Goal: Transaction & Acquisition: Purchase product/service

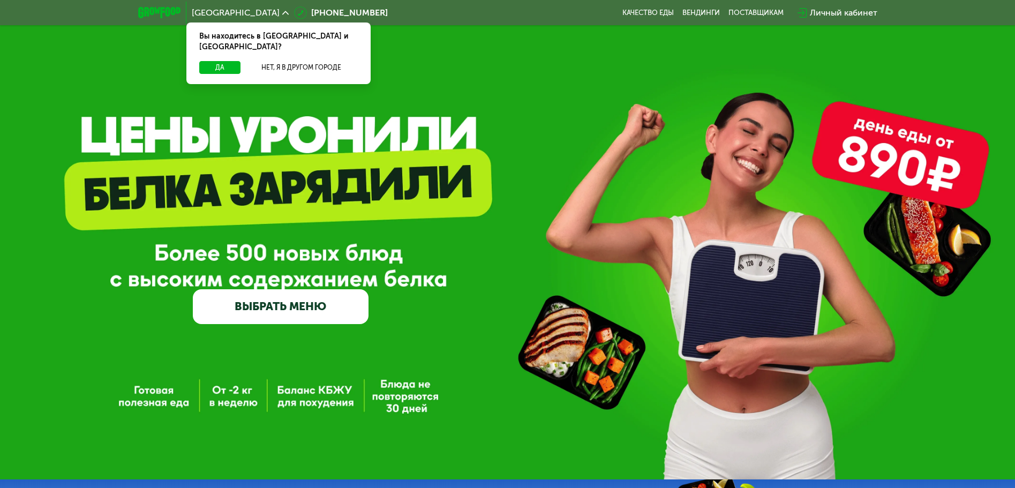
click at [300, 305] on link "ВЫБРАТЬ МЕНЮ" at bounding box center [281, 306] width 176 height 35
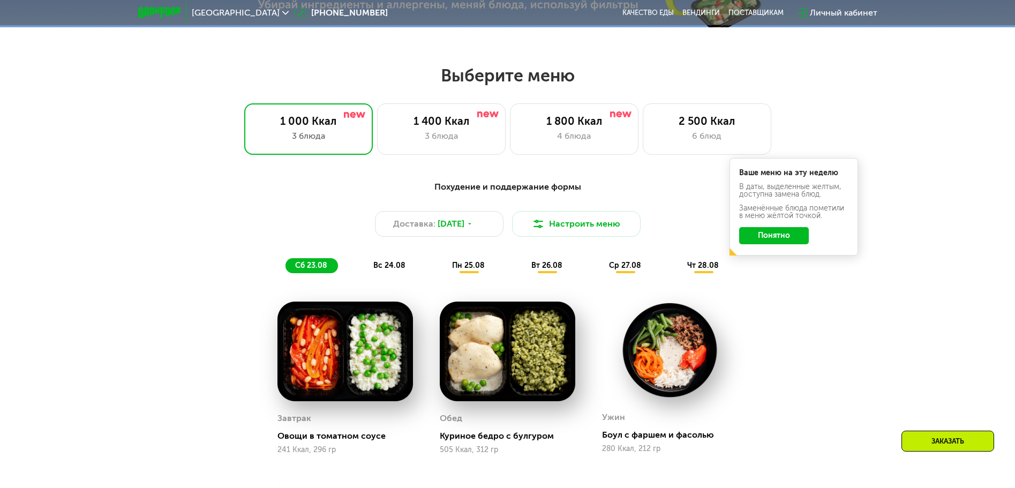
scroll to position [576, 0]
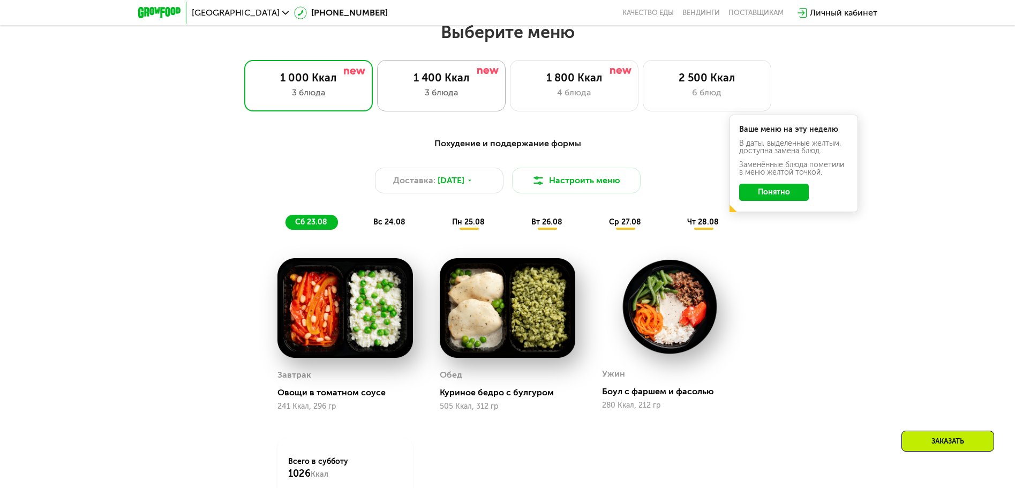
click at [469, 92] on div "3 блюда" at bounding box center [441, 92] width 106 height 13
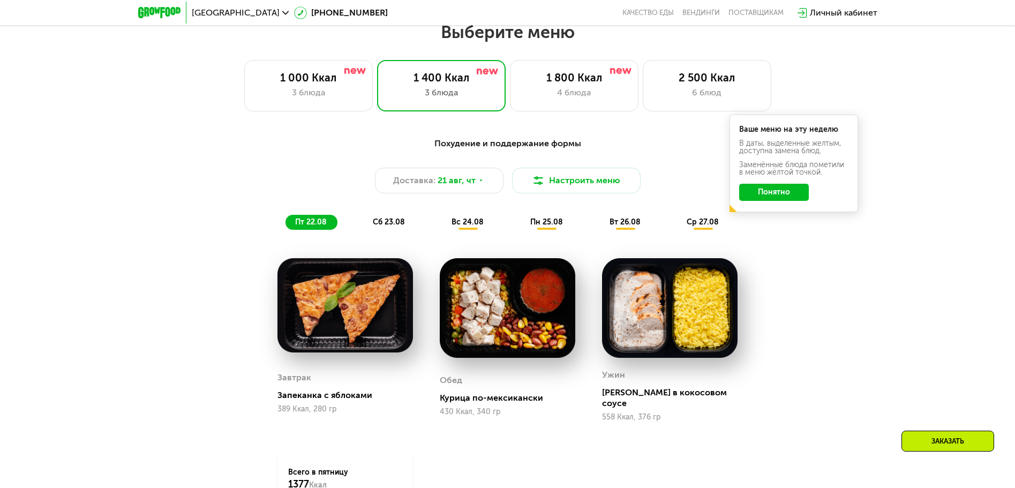
click at [379, 225] on span "сб 23.08" at bounding box center [389, 221] width 32 height 9
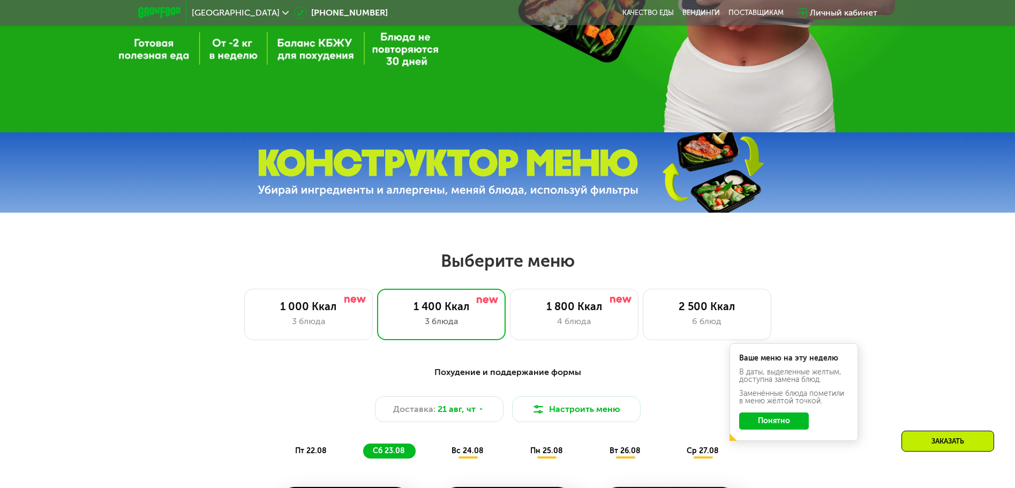
scroll to position [462, 0]
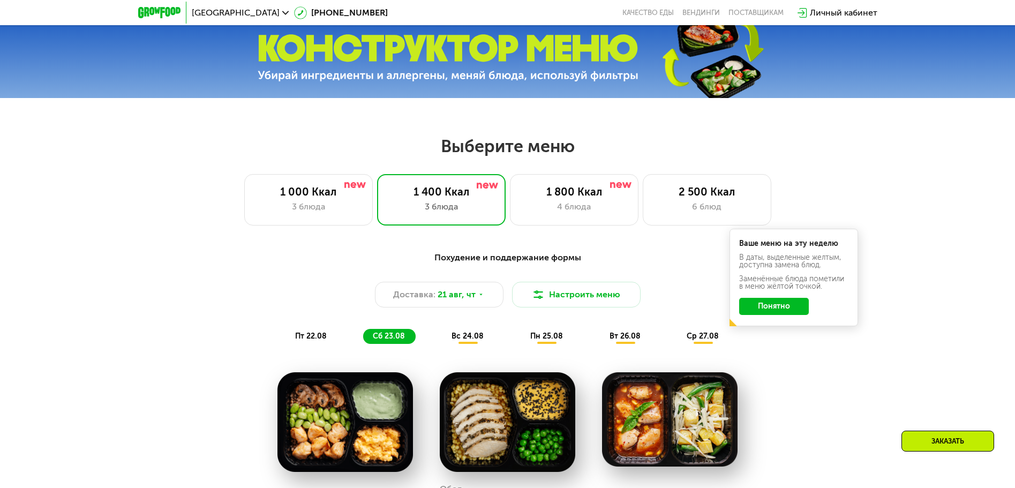
drag, startPoint x: 596, startPoint y: 182, endPoint x: 802, endPoint y: 170, distance: 206.0
click at [643, 182] on div "1 800 Ккал 4 блюда" at bounding box center [707, 199] width 129 height 51
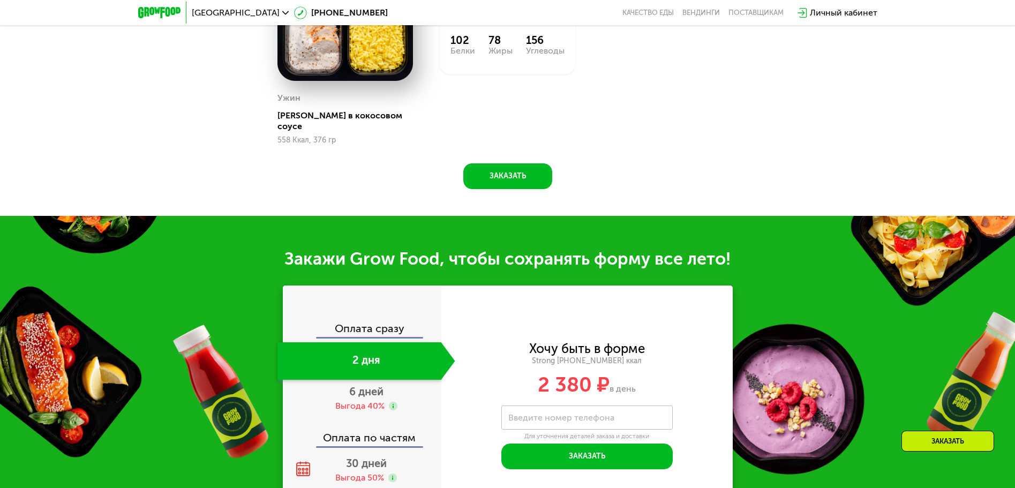
scroll to position [1147, 0]
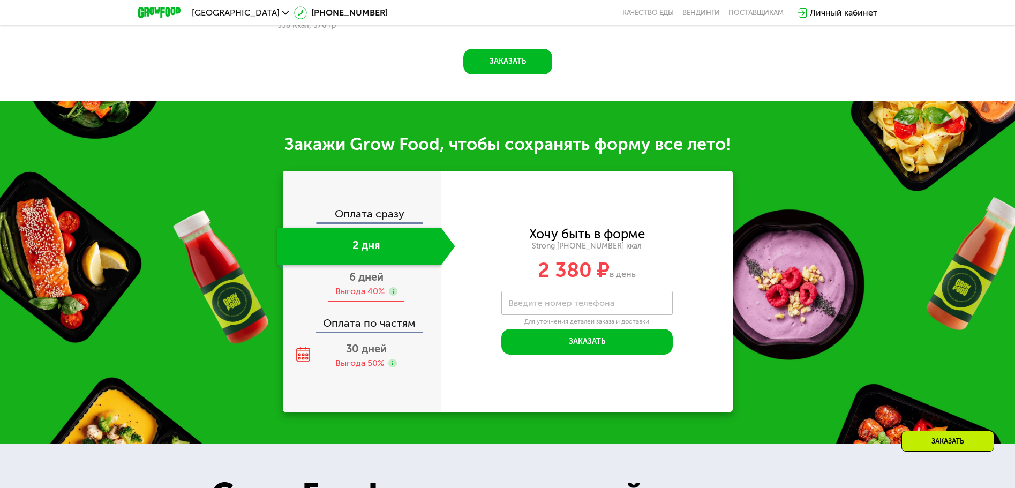
click at [335, 271] on div "6 дней Выгода 40%" at bounding box center [366, 283] width 178 height 37
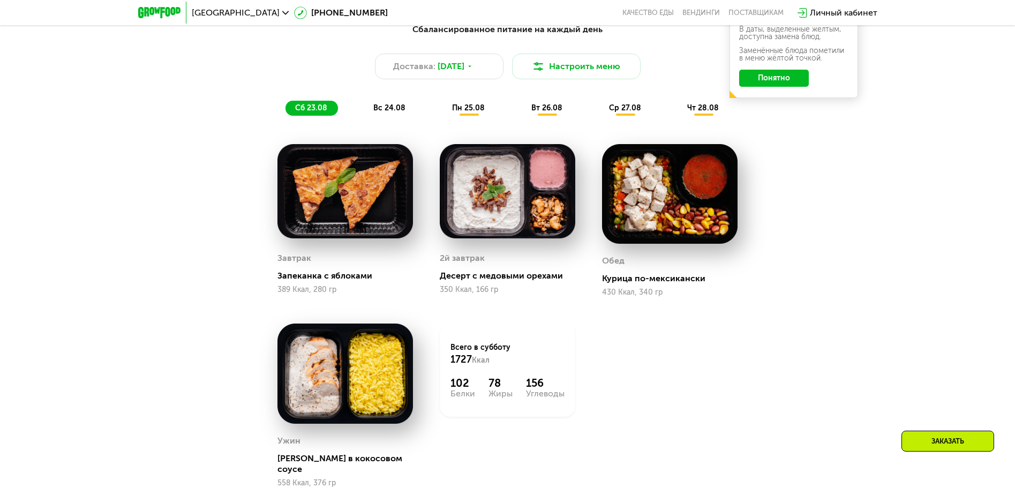
scroll to position [576, 0]
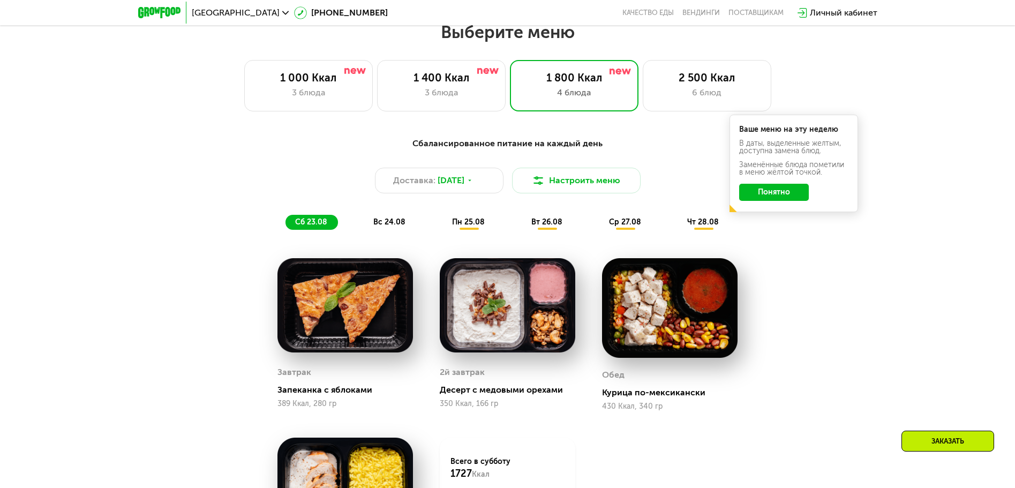
click at [809, 297] on div "Сбалансированное питание на каждый день Доставка: [DATE] Настроить меню сб 23.0…" at bounding box center [508, 388] width 660 height 515
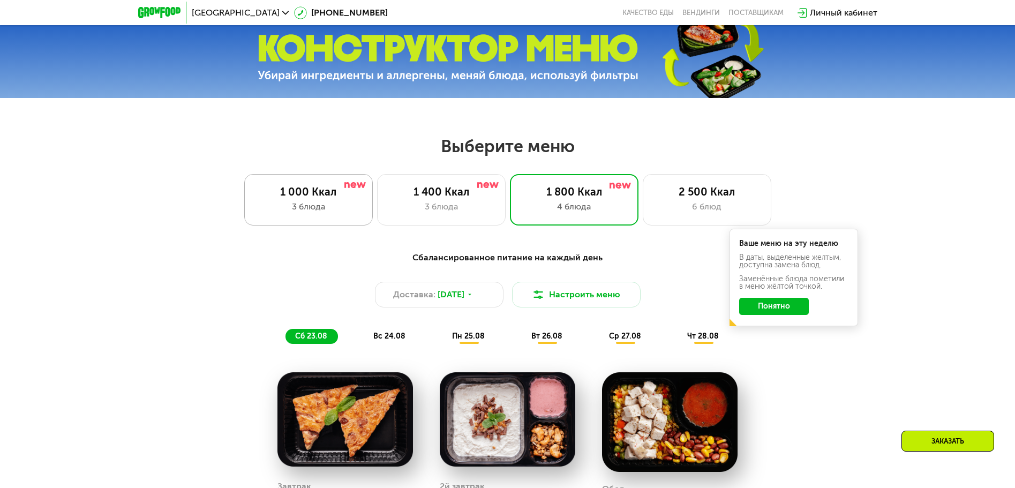
click at [345, 198] on div "1 000 Ккал" at bounding box center [308, 191] width 106 height 13
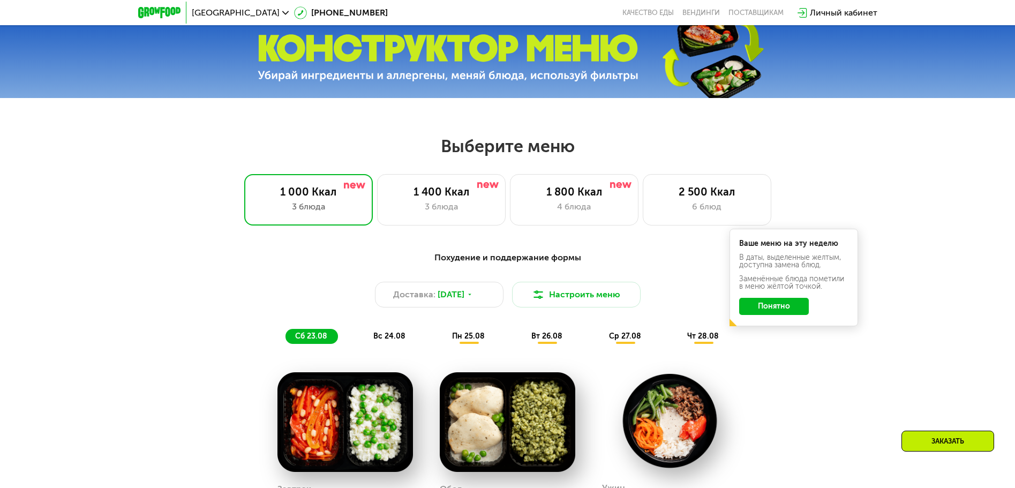
scroll to position [576, 0]
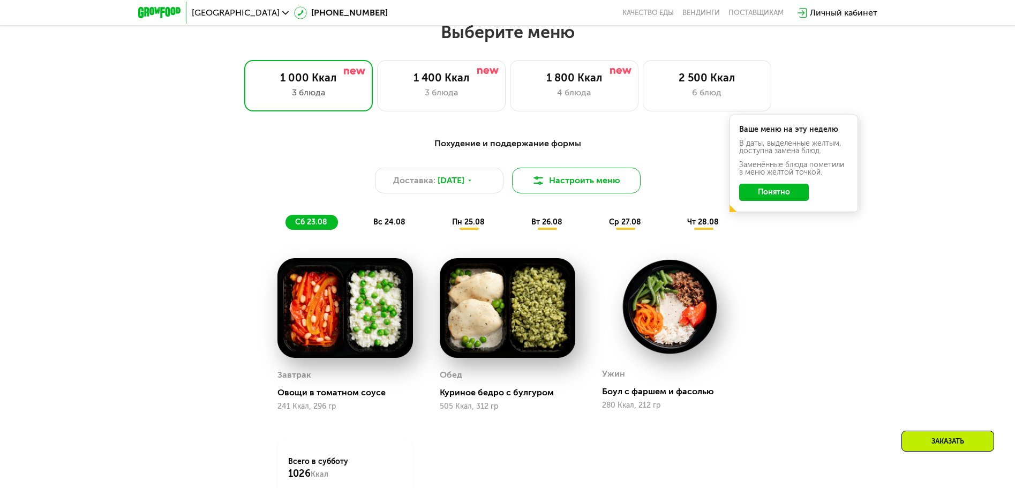
click at [620, 183] on button "Настроить меню" at bounding box center [576, 181] width 129 height 26
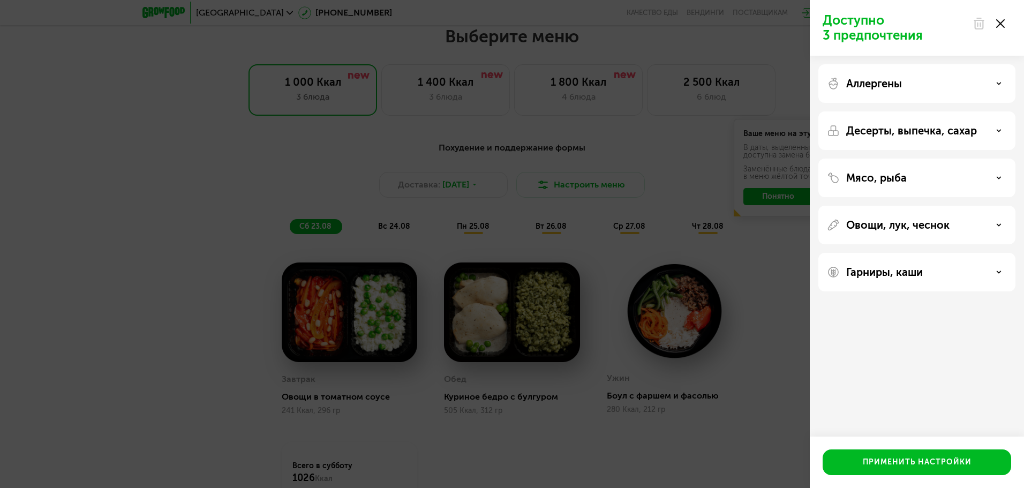
click at [936, 179] on div "Мясо, рыба" at bounding box center [917, 177] width 180 height 13
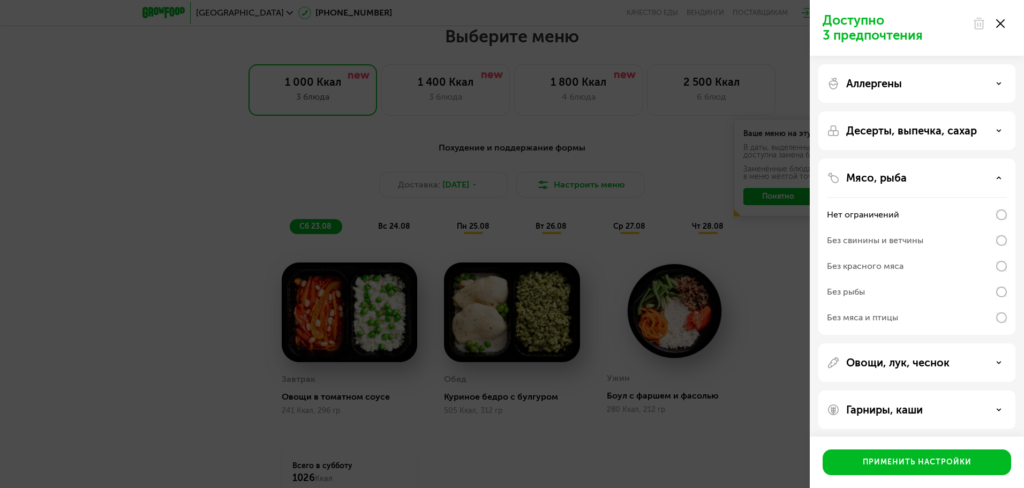
click at [900, 241] on div "Без свинины и ветчины" at bounding box center [875, 240] width 96 height 13
drag, startPoint x: 911, startPoint y: 285, endPoint x: 912, endPoint y: 267, distance: 18.2
click at [911, 305] on div "Без рыбы" at bounding box center [917, 318] width 180 height 26
click at [914, 279] on div "Без красного мяса" at bounding box center [917, 292] width 180 height 26
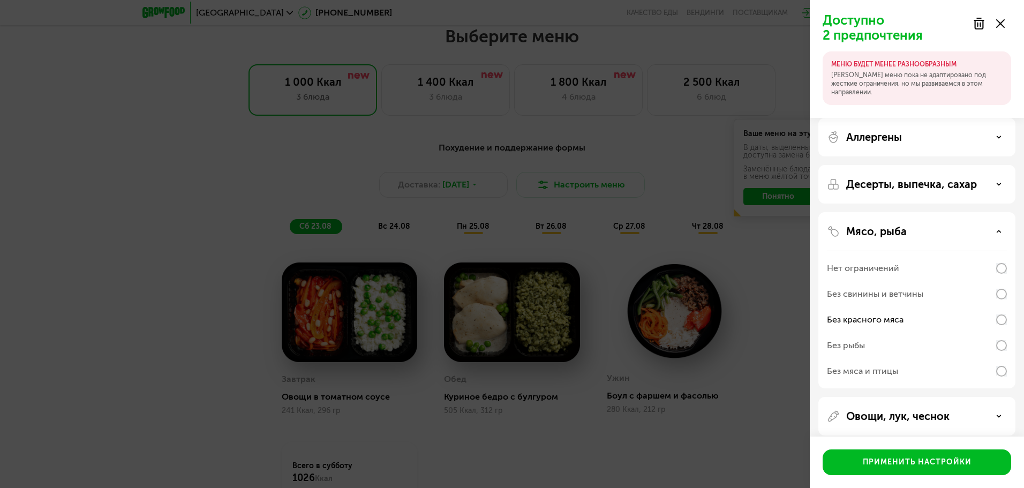
click at [895, 295] on div "Без свинины и ветчины" at bounding box center [875, 294] width 96 height 13
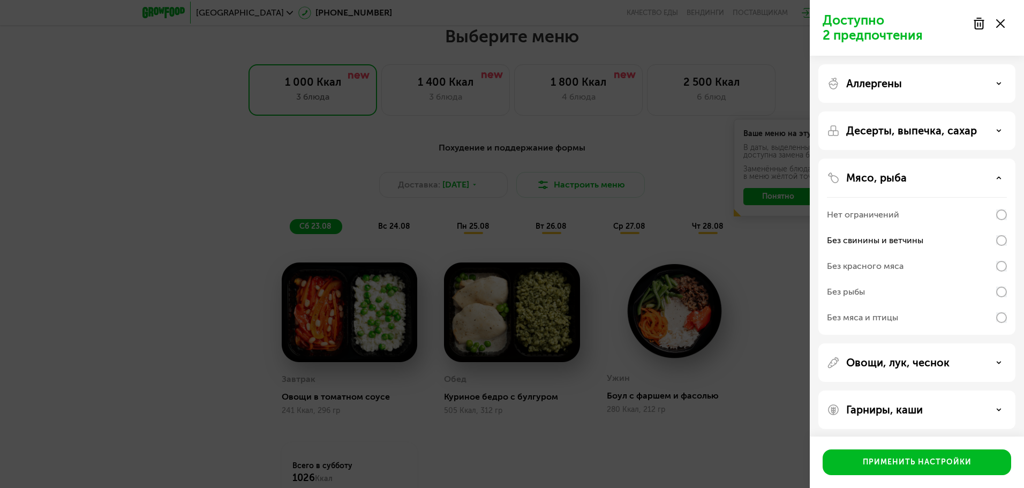
click at [925, 279] on div "Без красного мяса" at bounding box center [917, 292] width 180 height 26
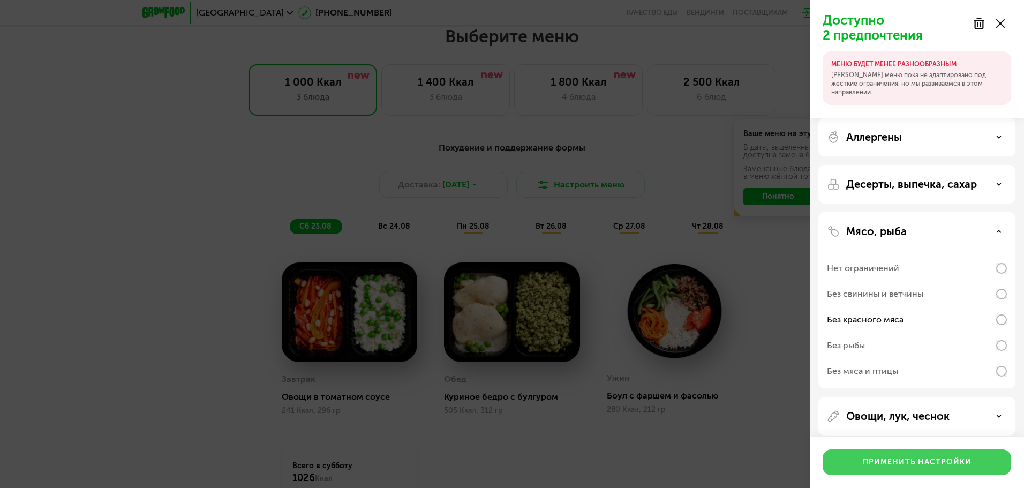
click at [914, 466] on div "Применить настройки" at bounding box center [917, 462] width 109 height 11
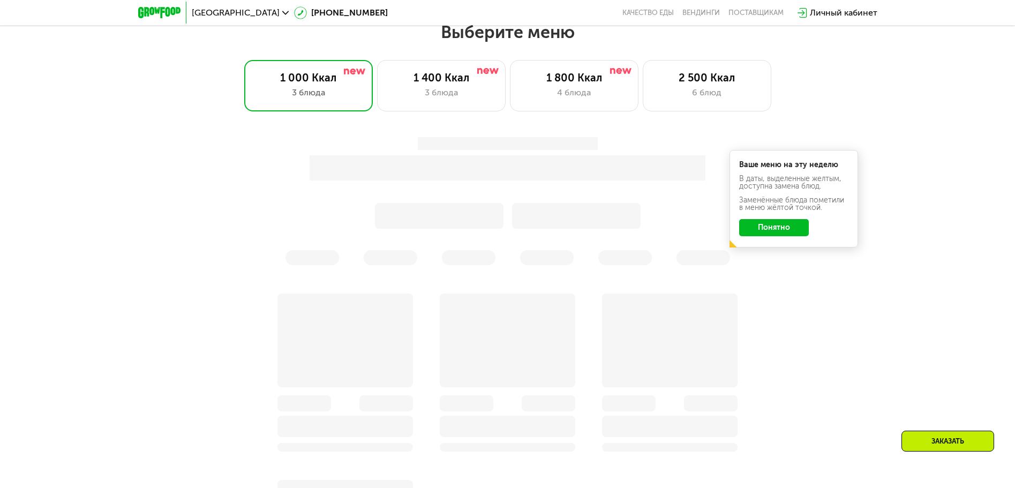
scroll to position [690, 0]
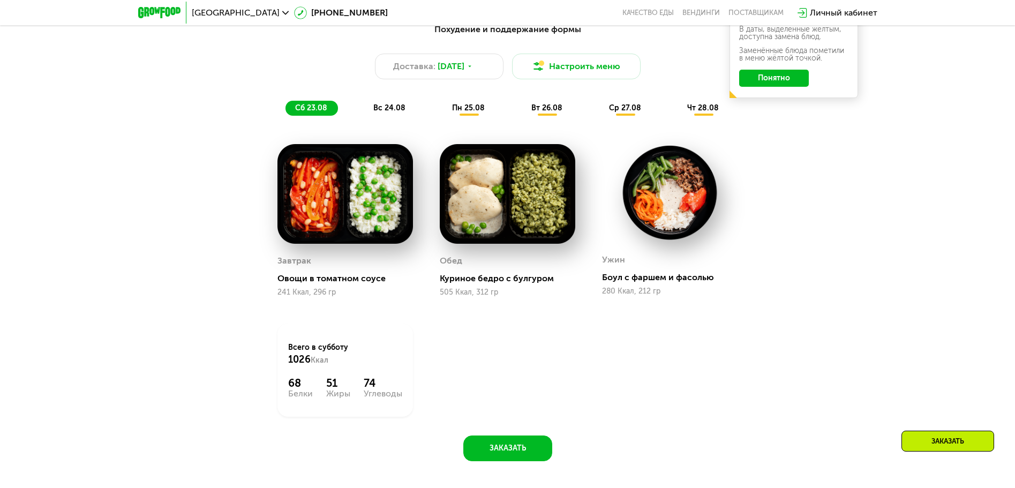
click at [192, 350] on div "Похудение и поддержание формы Доставка: [DATE] Настроить меню сб 23.08 вс 24.08…" at bounding box center [508, 239] width 660 height 445
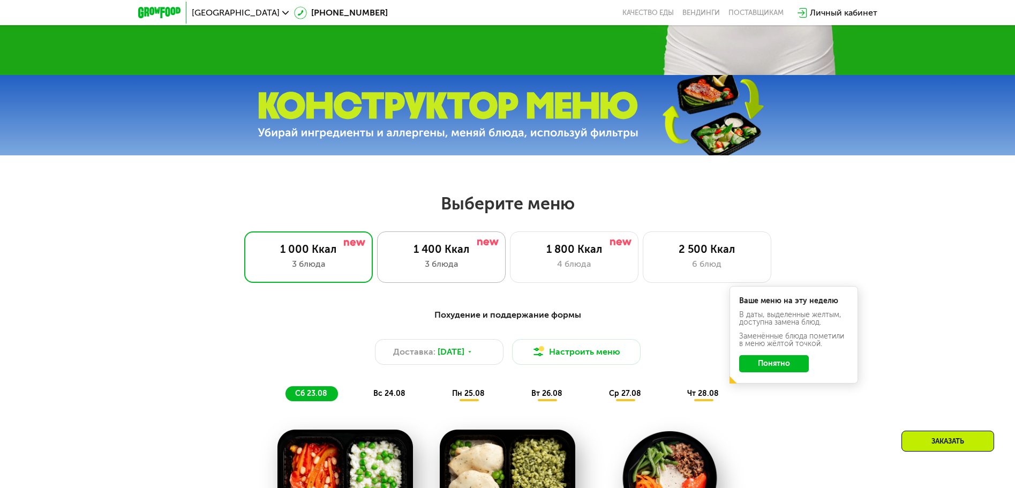
scroll to position [518, 0]
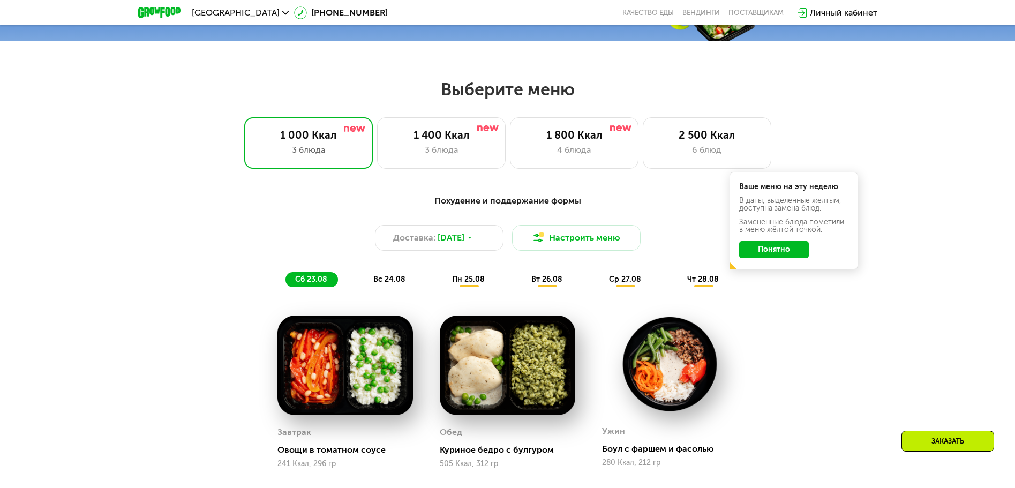
click at [478, 278] on span "пн 25.08" at bounding box center [468, 279] width 33 height 9
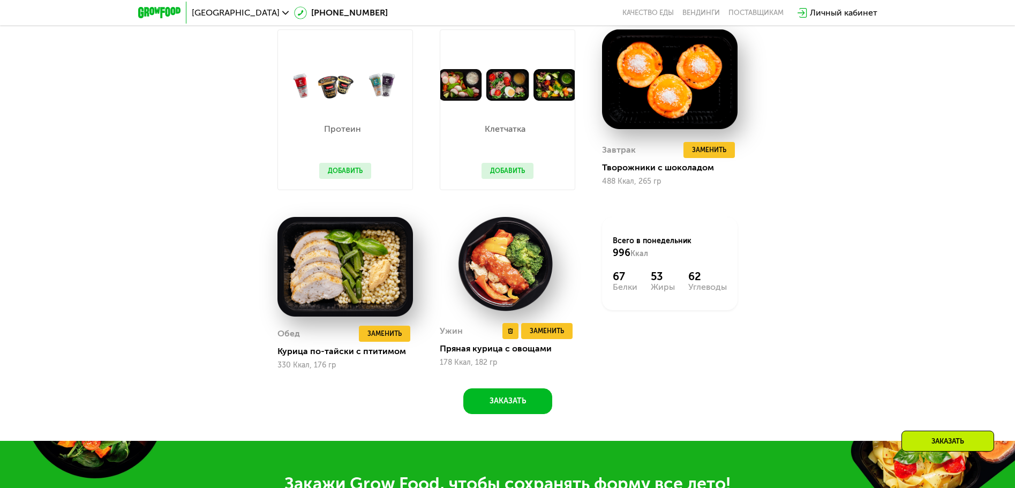
scroll to position [690, 0]
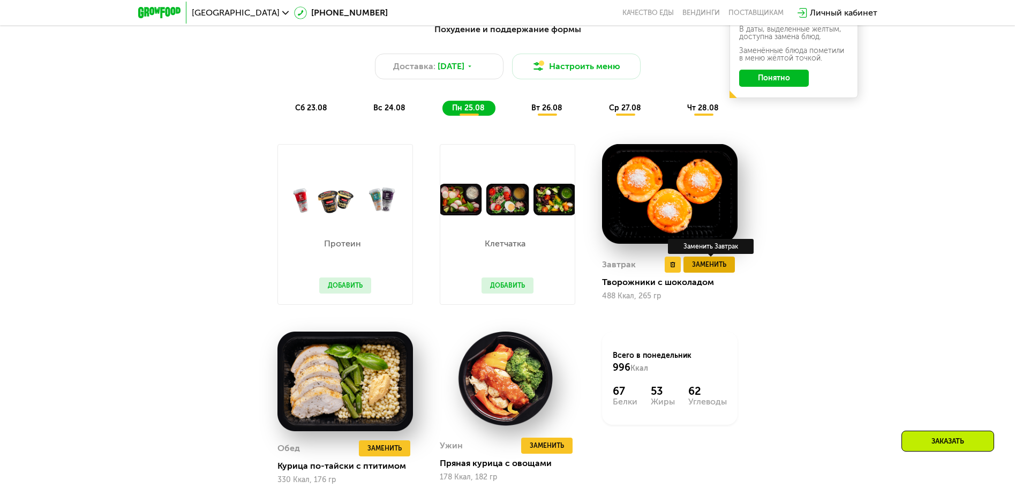
click at [710, 273] on button "Заменить" at bounding box center [708, 265] width 51 height 16
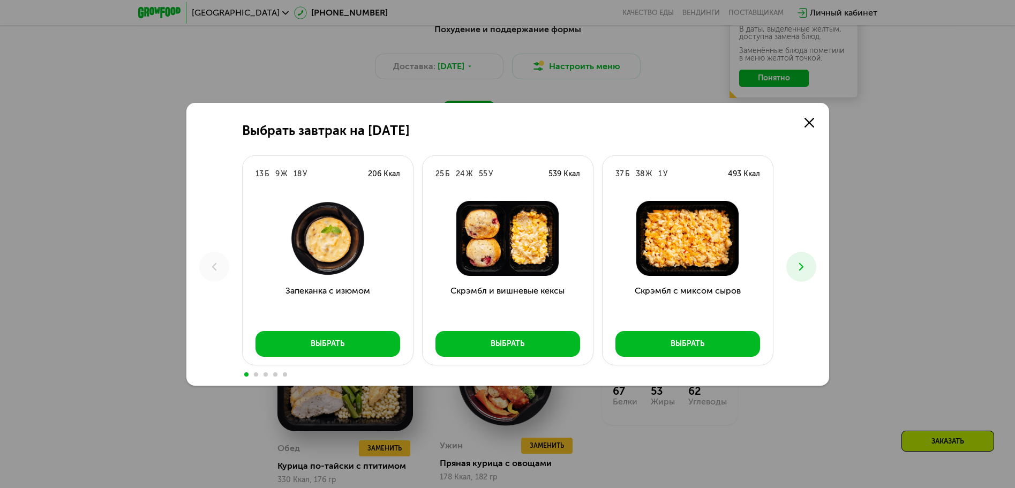
click at [803, 265] on icon at bounding box center [801, 266] width 13 height 13
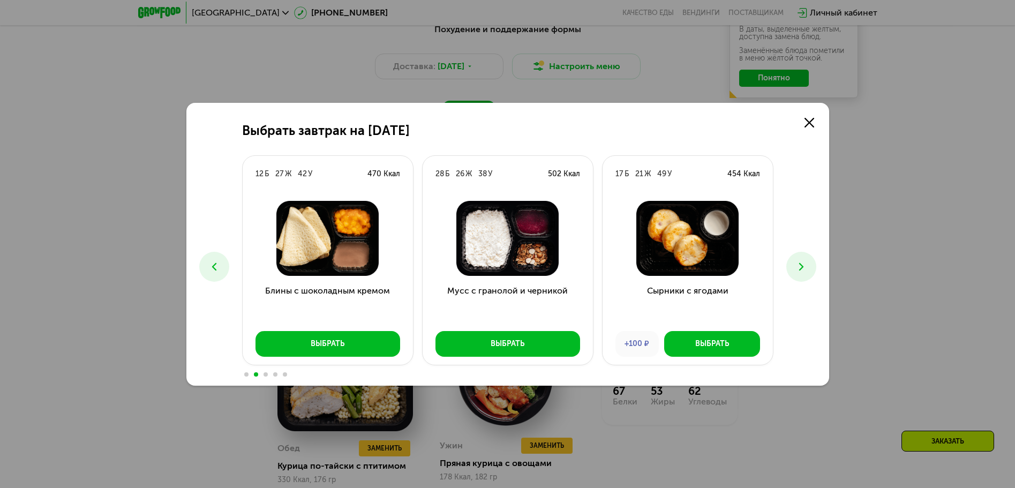
click at [803, 265] on icon at bounding box center [801, 266] width 13 height 13
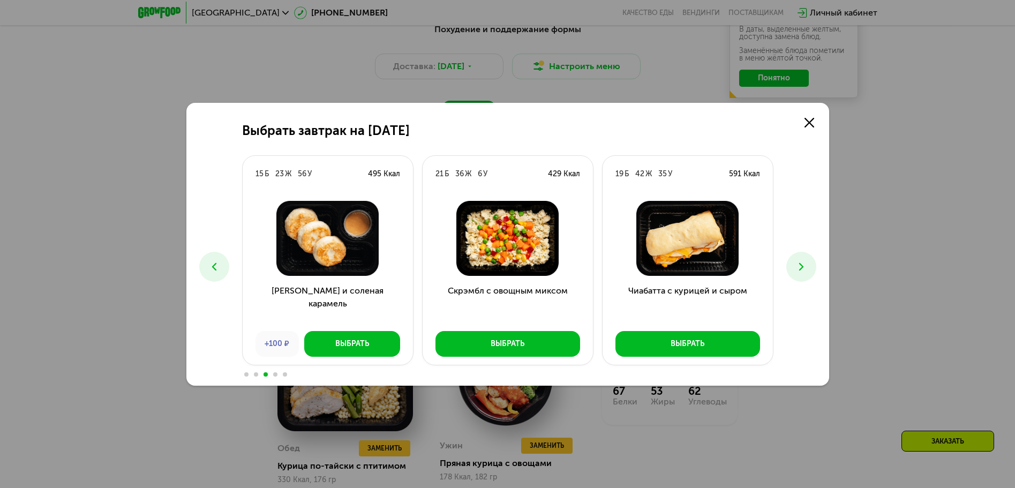
click at [803, 265] on icon at bounding box center [801, 266] width 13 height 13
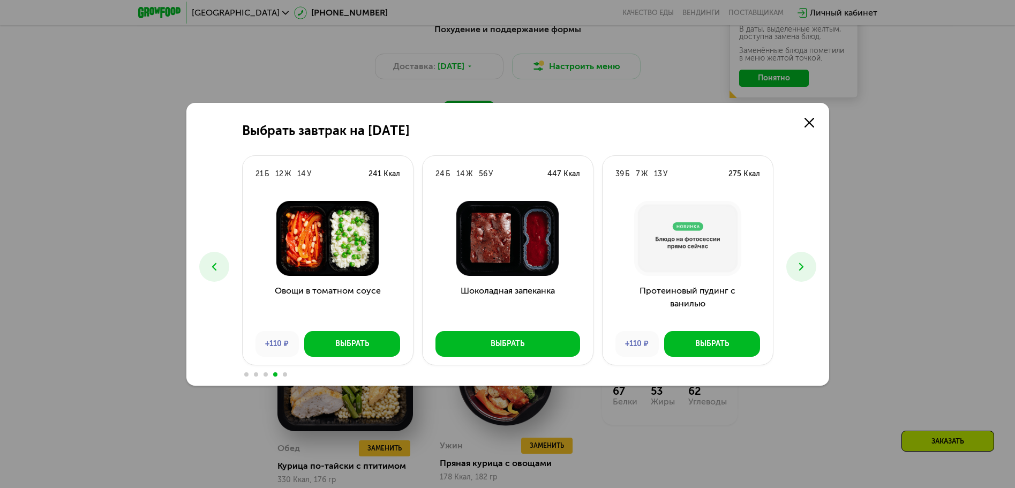
click at [222, 259] on button at bounding box center [214, 267] width 30 height 30
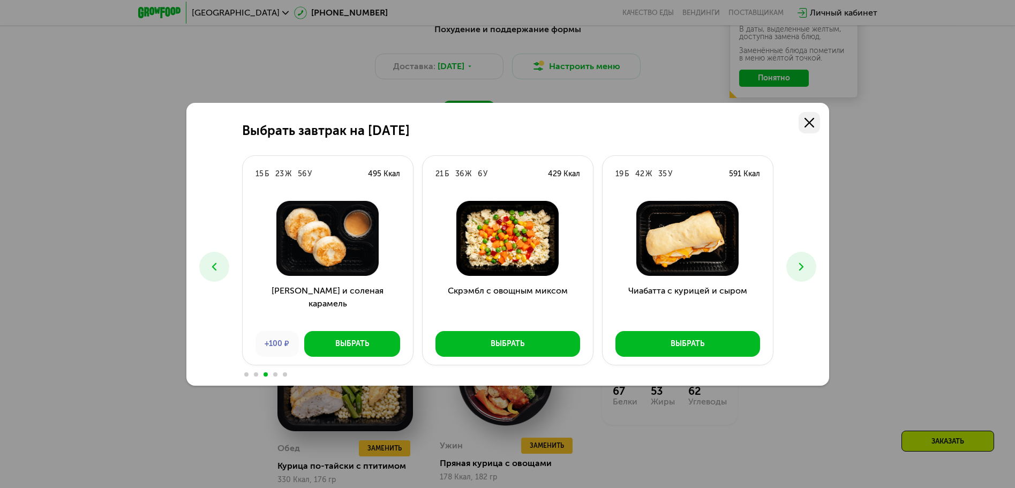
click at [819, 122] on link at bounding box center [808, 122] width 21 height 21
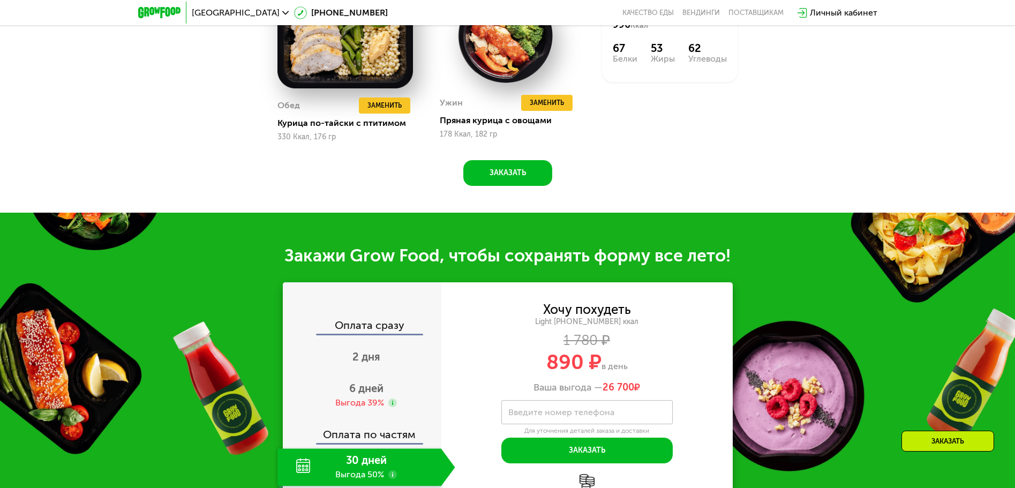
scroll to position [1147, 0]
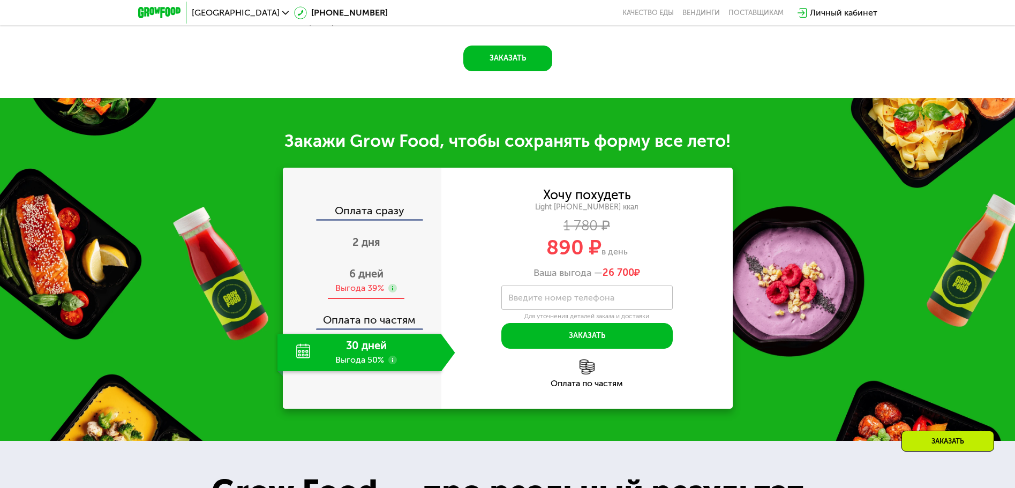
click at [372, 278] on span "6 дней" at bounding box center [366, 273] width 34 height 13
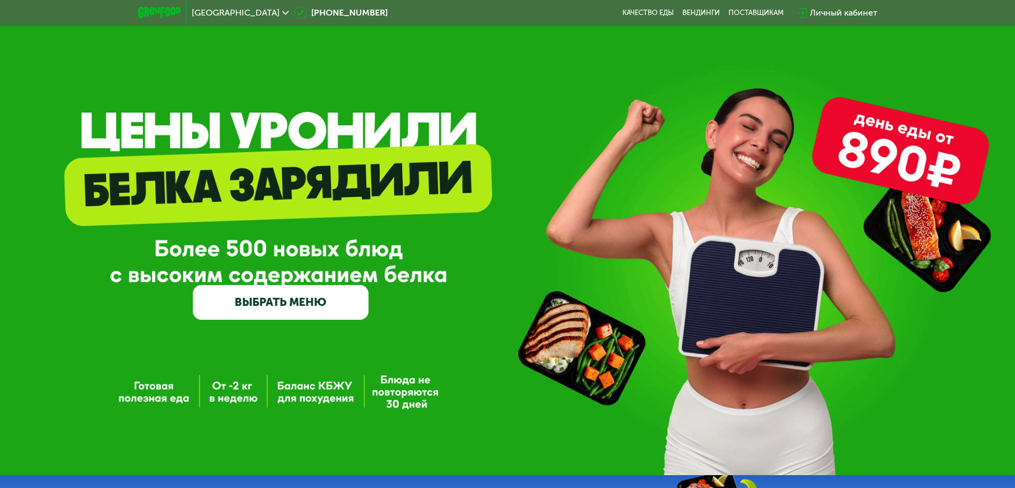
scroll to position [233, 0]
